Goal: Book appointment/travel/reservation

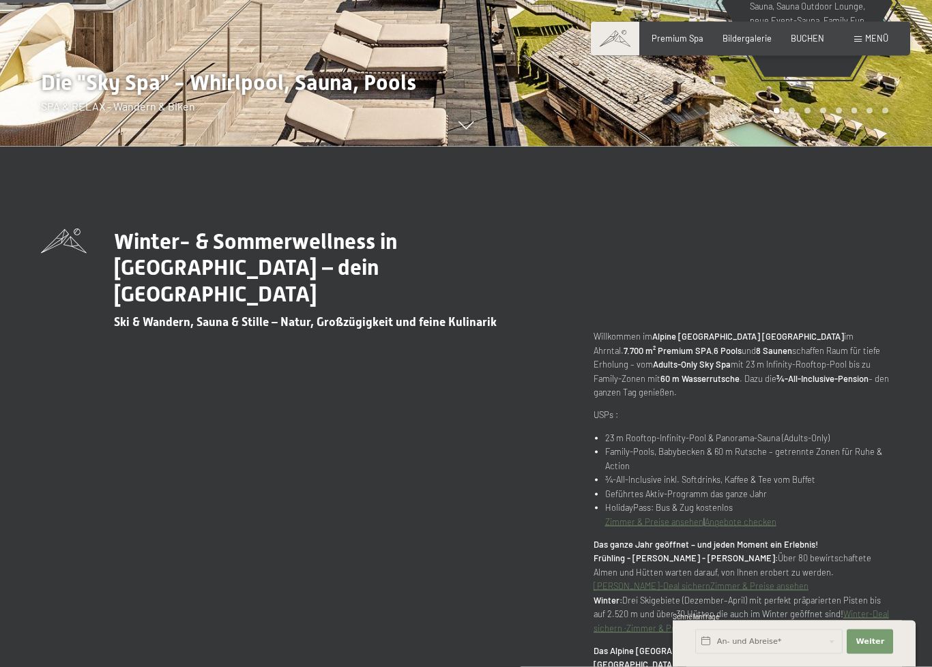
scroll to position [521, 0]
click at [873, 645] on span "Weiter" at bounding box center [870, 642] width 29 height 11
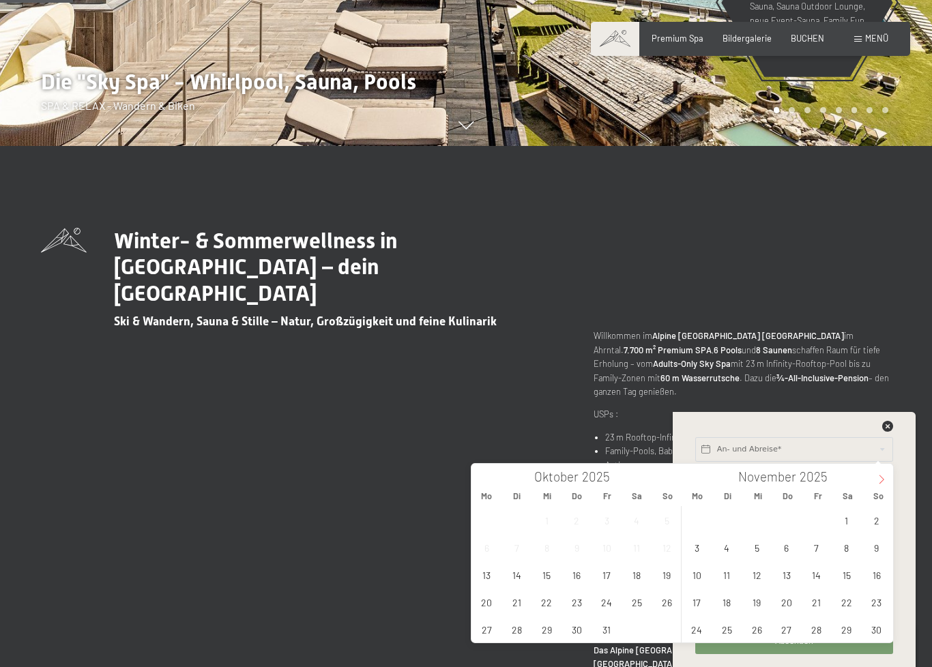
click at [886, 484] on icon at bounding box center [882, 480] width 10 height 10
click at [886, 483] on icon at bounding box center [882, 480] width 10 height 10
type input "2026"
click at [889, 482] on span at bounding box center [881, 475] width 23 height 23
type input "2026"
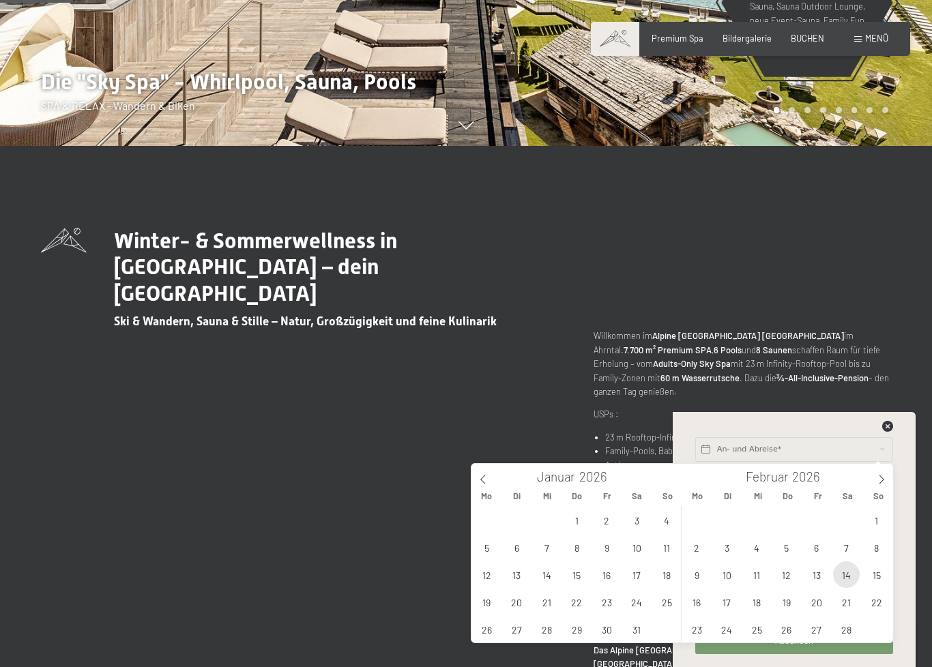
click at [847, 574] on span "14" at bounding box center [846, 575] width 27 height 27
click at [731, 600] on span "17" at bounding box center [727, 602] width 27 height 27
type input "[DATE] - [DATE]"
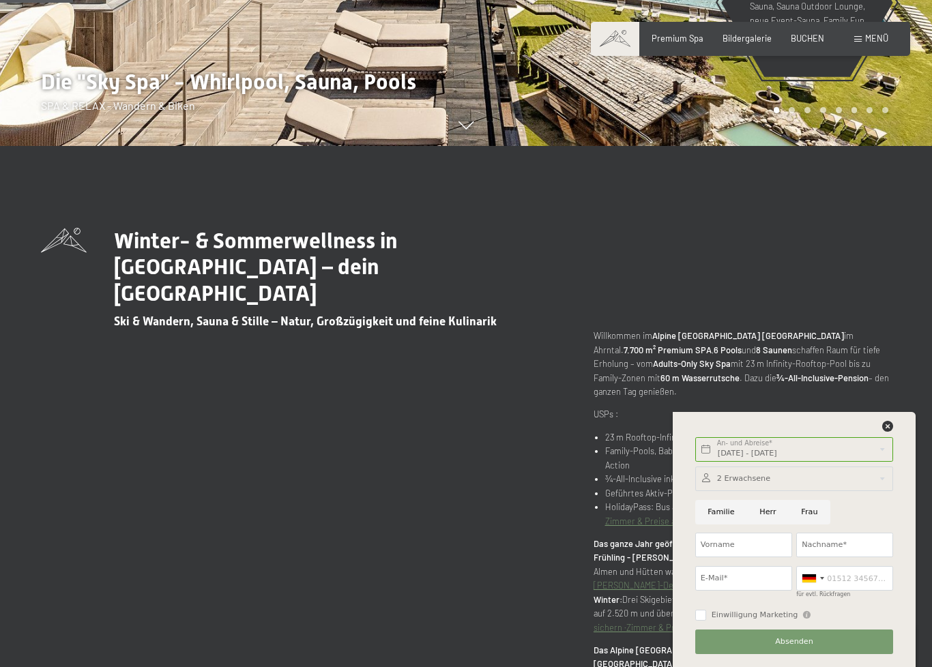
click at [834, 480] on div at bounding box center [794, 479] width 198 height 25
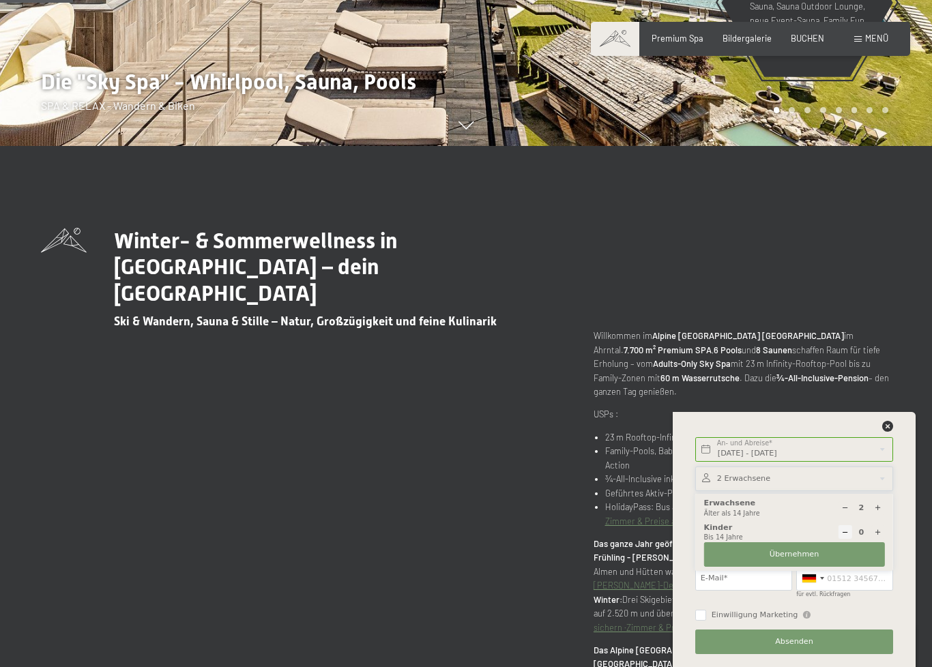
click at [884, 508] on div at bounding box center [878, 508] width 14 height 14
type input "3"
click at [815, 557] on span "Übernehmen" at bounding box center [795, 554] width 50 height 11
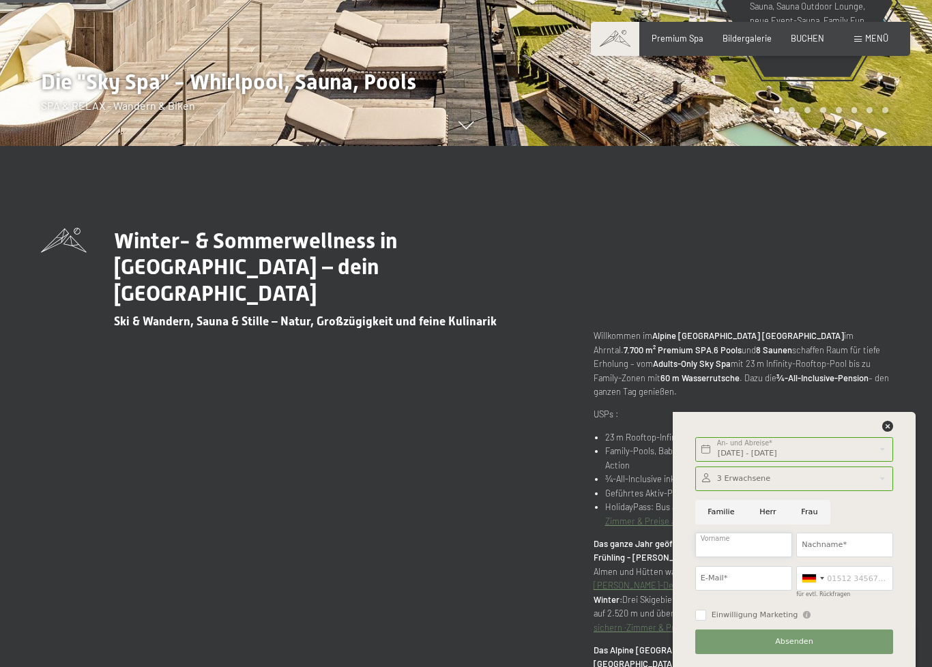
click at [748, 546] on input "Vorname" at bounding box center [743, 545] width 97 height 25
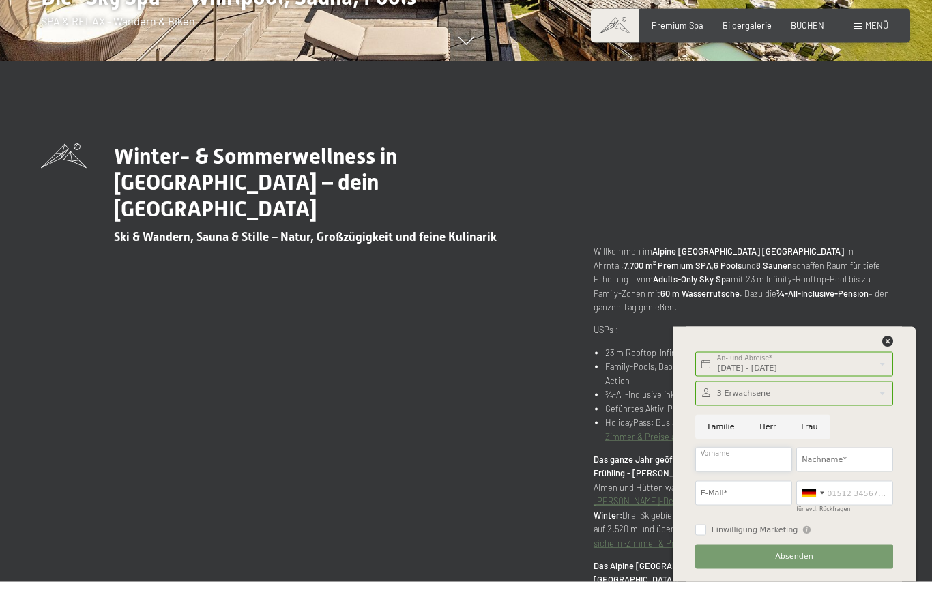
scroll to position [546, 0]
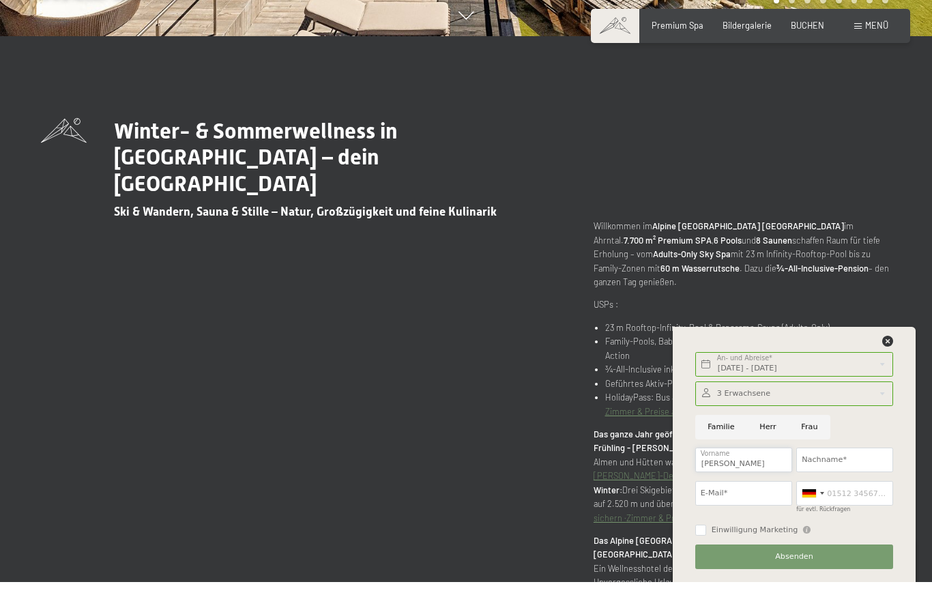
type input "[PERSON_NAME]"
click at [860, 461] on input "Nachname*" at bounding box center [844, 473] width 97 height 25
type input "Krauß"
click at [733, 494] on input "E-Mail*" at bounding box center [743, 506] width 97 height 25
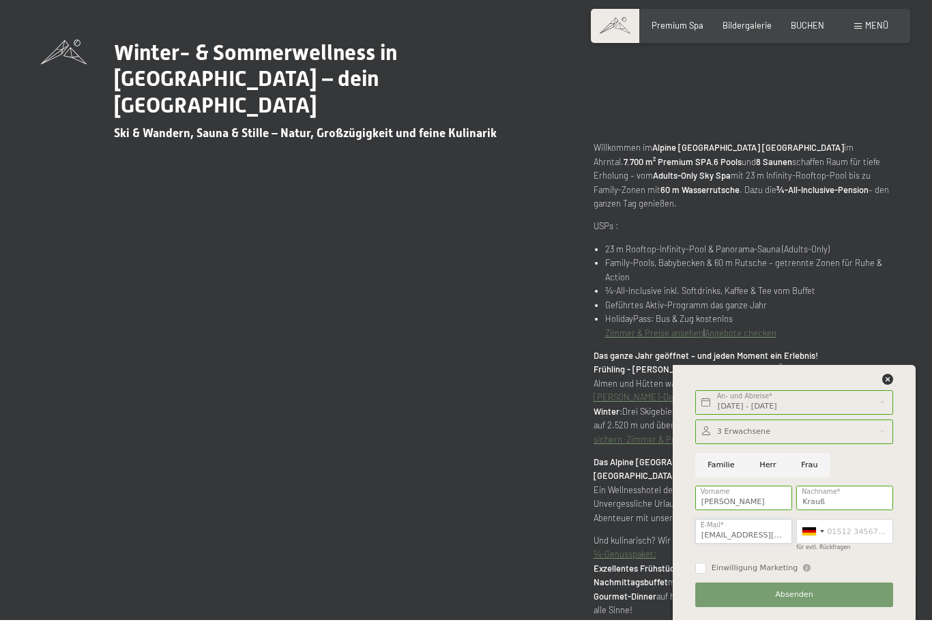
scroll to position [670, 0]
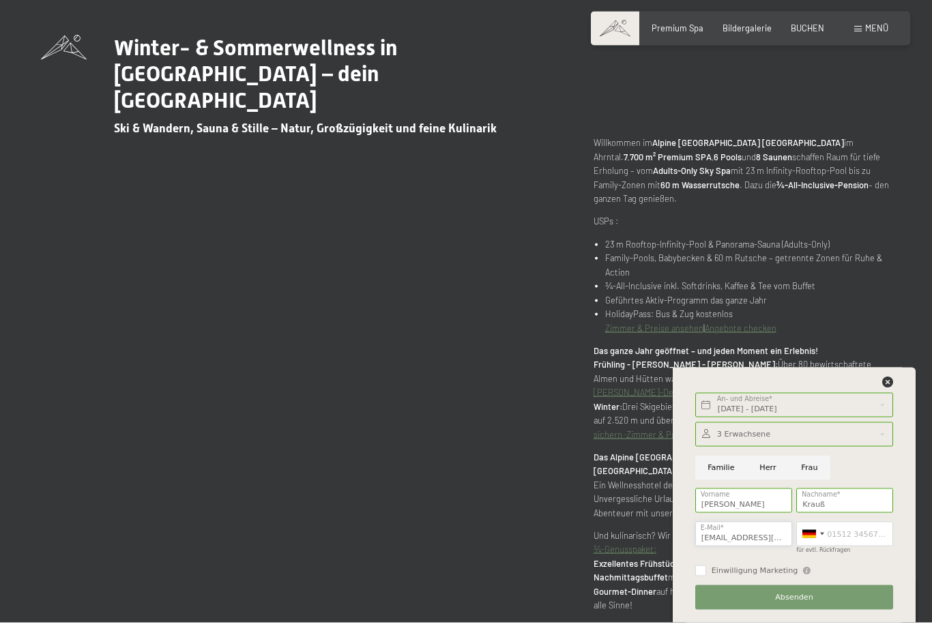
type input "[EMAIL_ADDRESS][DOMAIN_NAME]"
click at [686, 452] on div "[DATE] - [DATE] An- und Abreise* 3 Nächte Weiter Adressfelder ausblenden 3 Erwa…" at bounding box center [794, 505] width 216 height 255
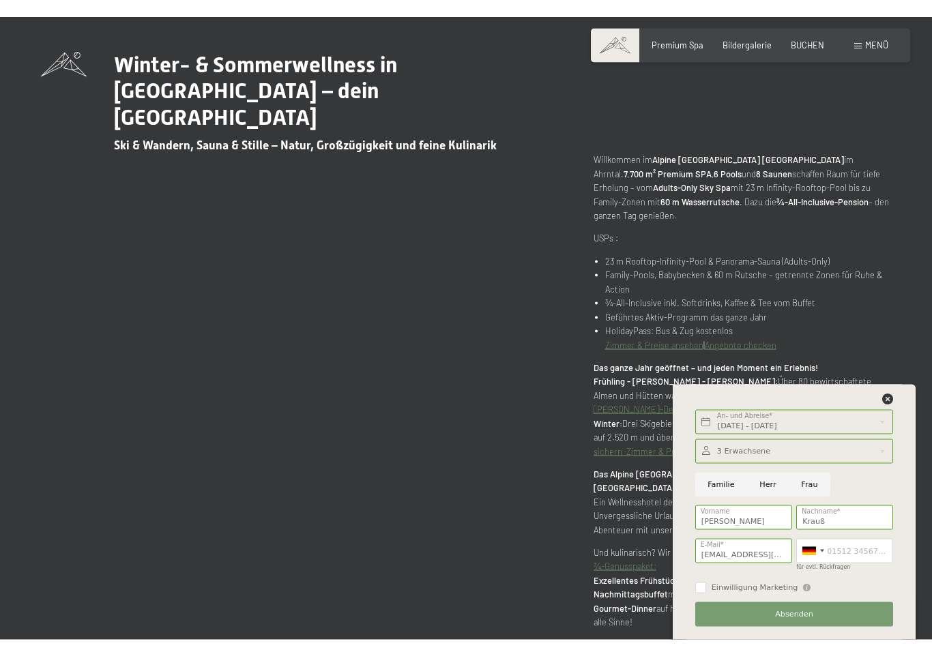
scroll to position [681, 0]
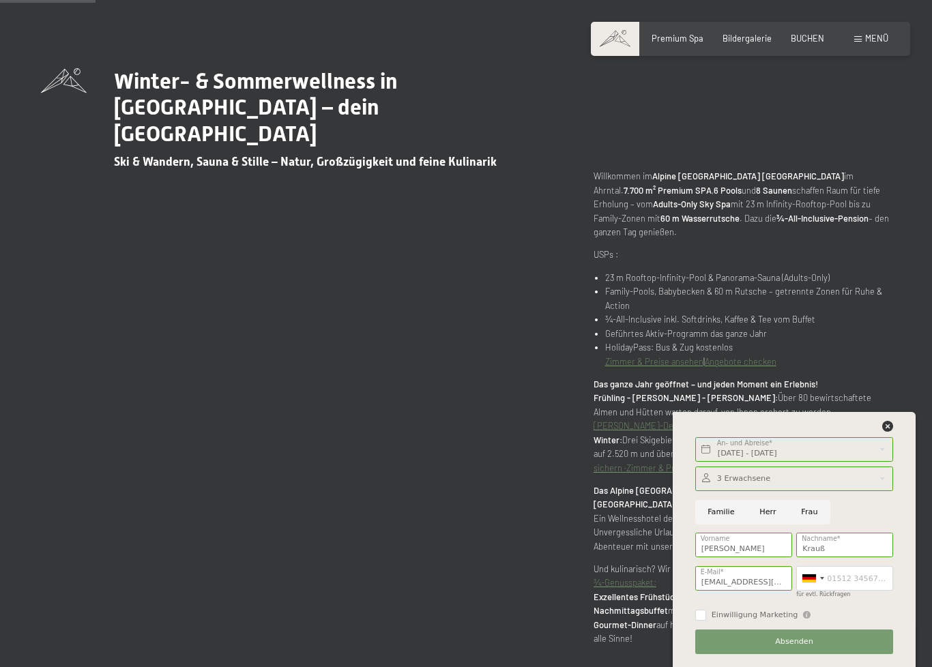
click at [768, 473] on div at bounding box center [794, 479] width 198 height 25
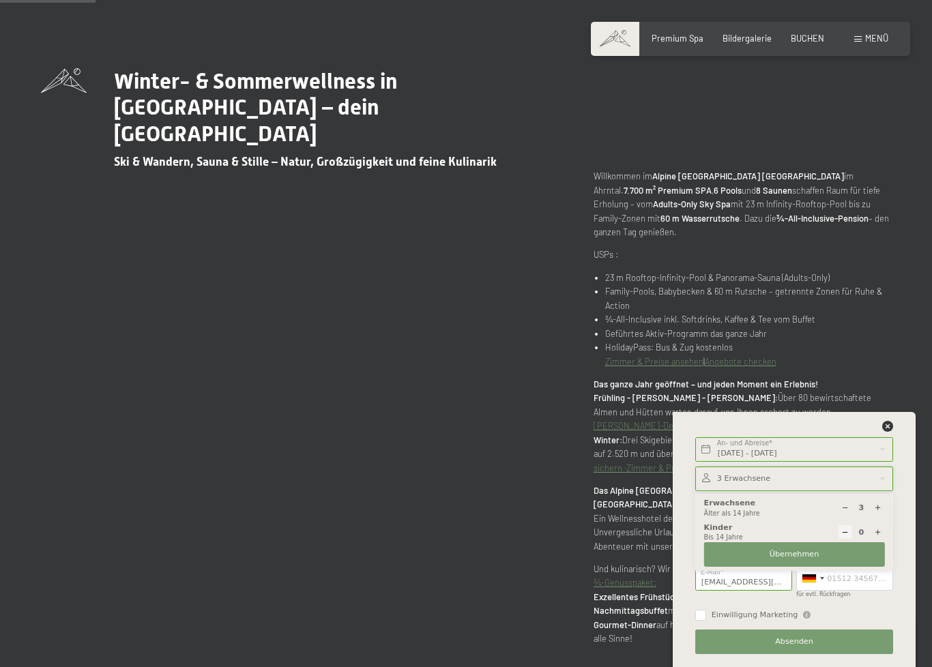
click at [911, 512] on div "[DATE] - [DATE] An- und Abreise* 3 Nächte Weiter Adressfelder ausblenden 3 Erwa…" at bounding box center [794, 539] width 243 height 255
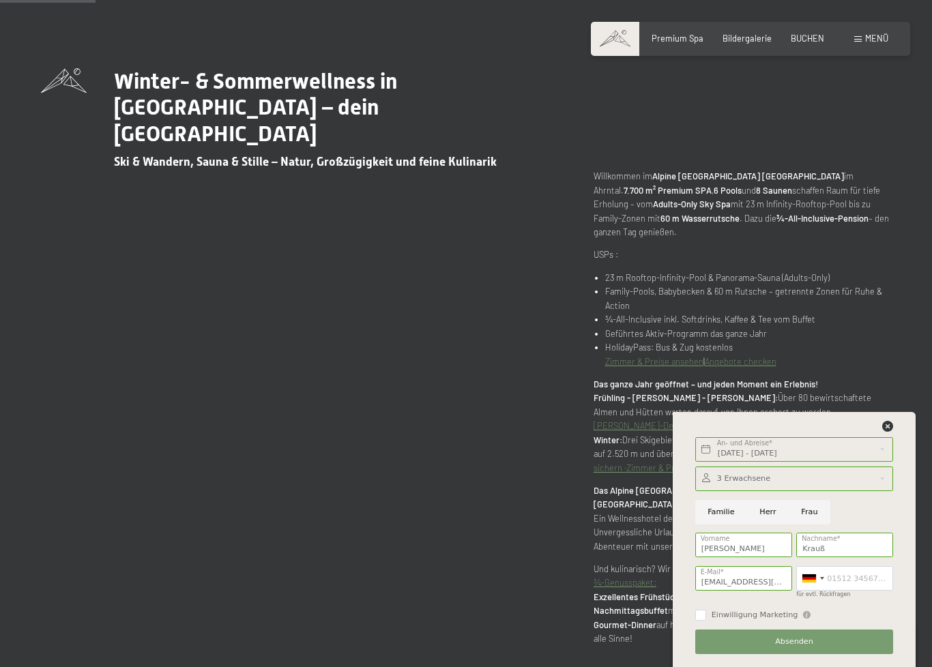
click at [774, 519] on input "Herr" at bounding box center [768, 512] width 42 height 25
radio input "true"
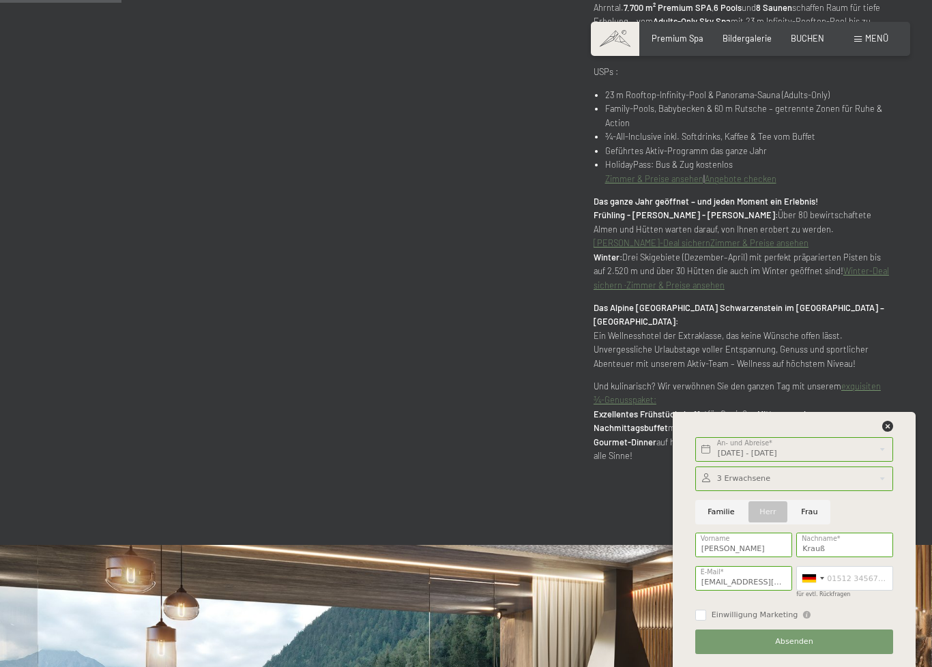
scroll to position [864, 0]
click at [804, 644] on span "Absenden" at bounding box center [794, 642] width 38 height 11
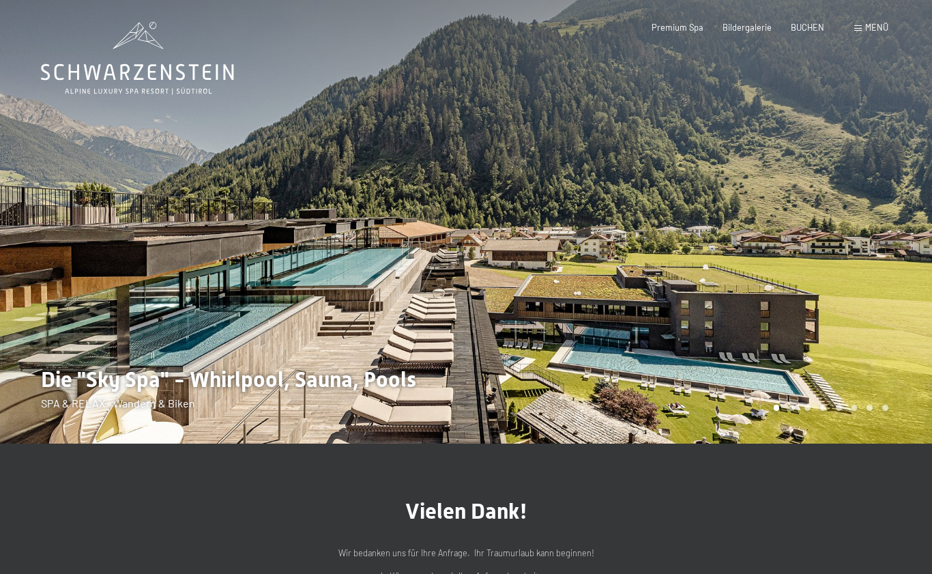
click at [757, 34] on div "Buchen Anfragen Premium Spa Bildergalerie BUCHEN Menü DE IT EN Gutschein Bilder…" at bounding box center [751, 28] width 276 height 12
click at [746, 32] on div "Premium Spa Bildergalerie BUCHEN" at bounding box center [728, 28] width 231 height 12
click at [742, 31] on span "Bildergalerie" at bounding box center [747, 25] width 49 height 11
